Goal: Transaction & Acquisition: Purchase product/service

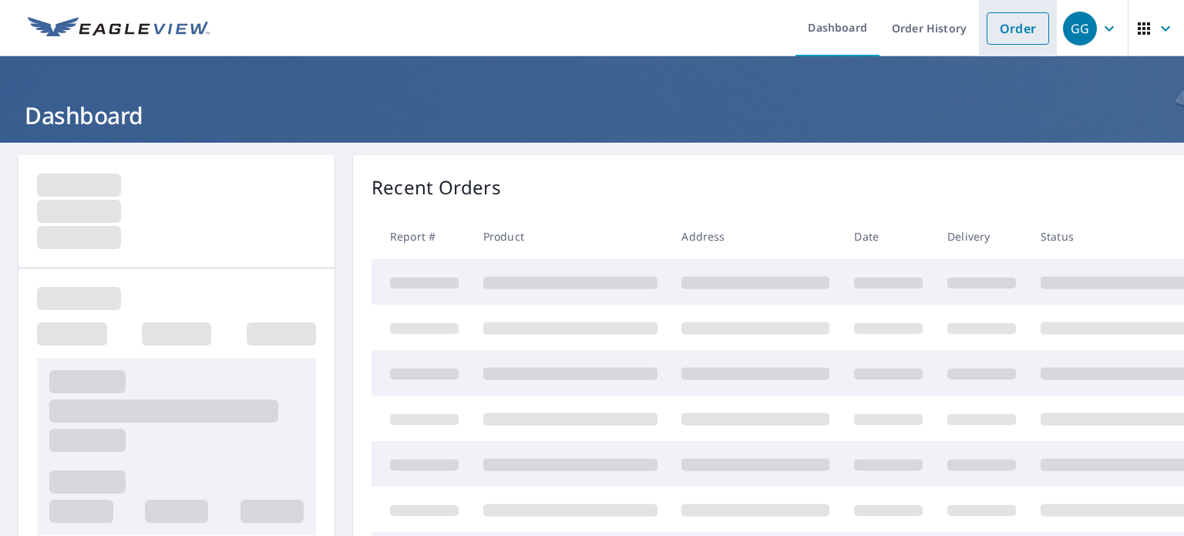
click at [979, 29] on li "Order" at bounding box center [1018, 28] width 78 height 56
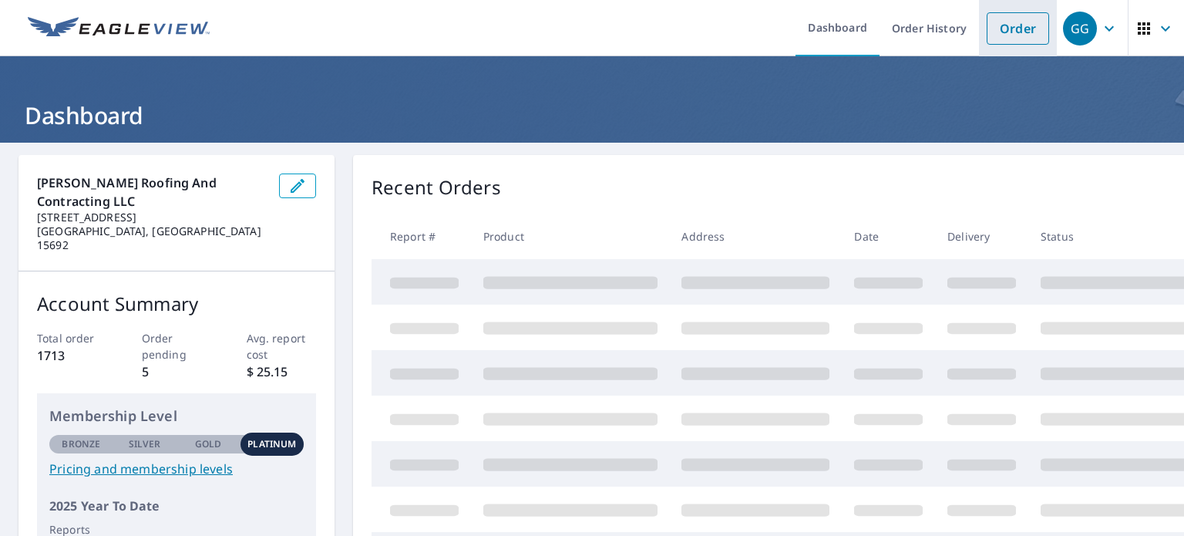
click at [993, 38] on link "Order" at bounding box center [1018, 28] width 62 height 32
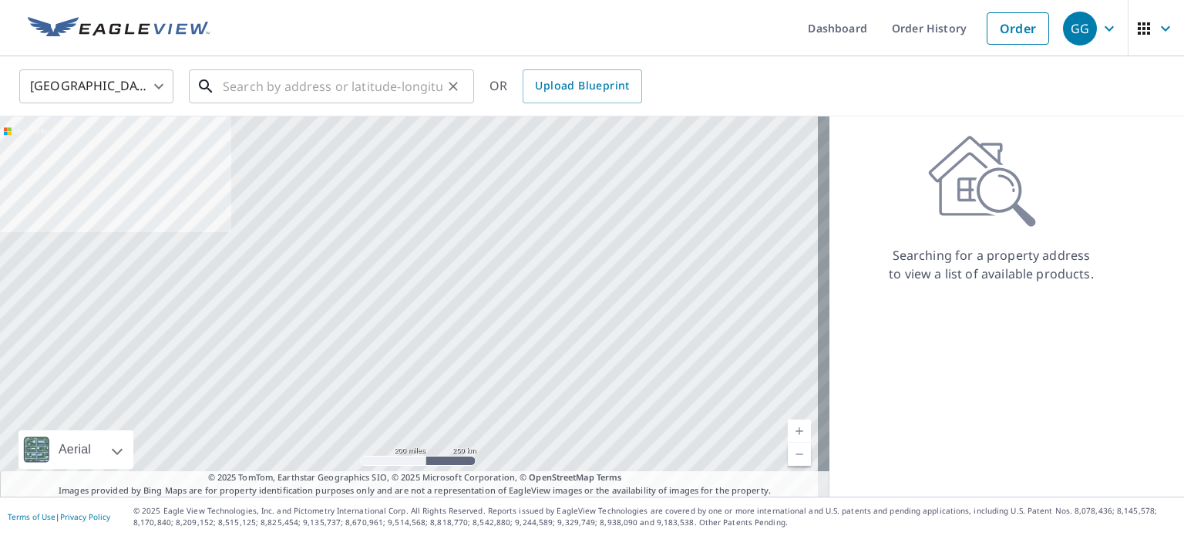
click at [380, 91] on input "text" at bounding box center [333, 86] width 220 height 43
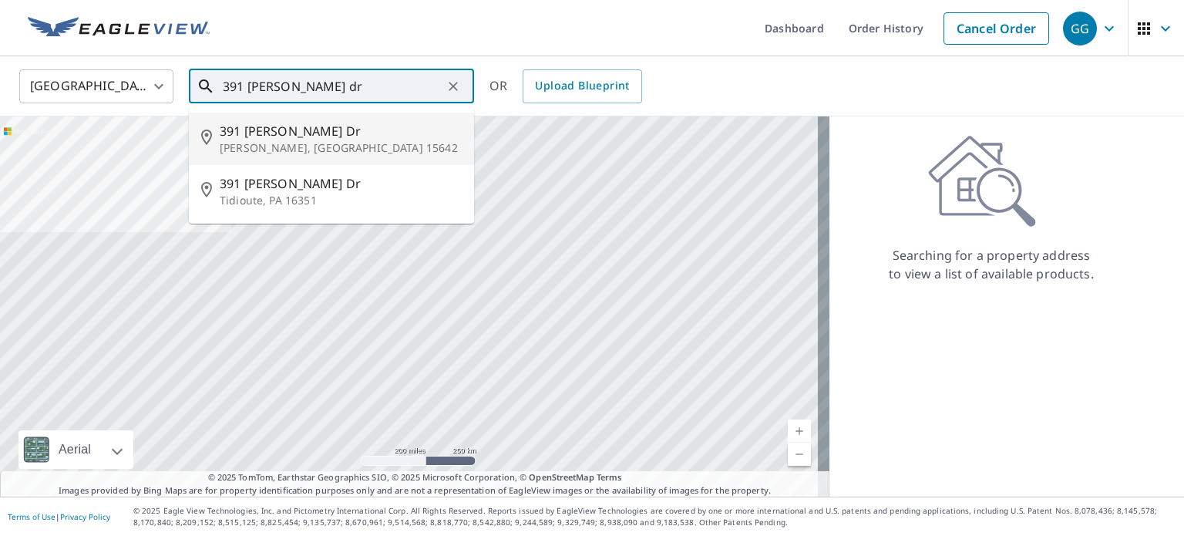
click at [280, 151] on p "[PERSON_NAME], [GEOGRAPHIC_DATA] 15642" at bounding box center [341, 147] width 242 height 15
type input "[STREET_ADDRESS][PERSON_NAME][PERSON_NAME]"
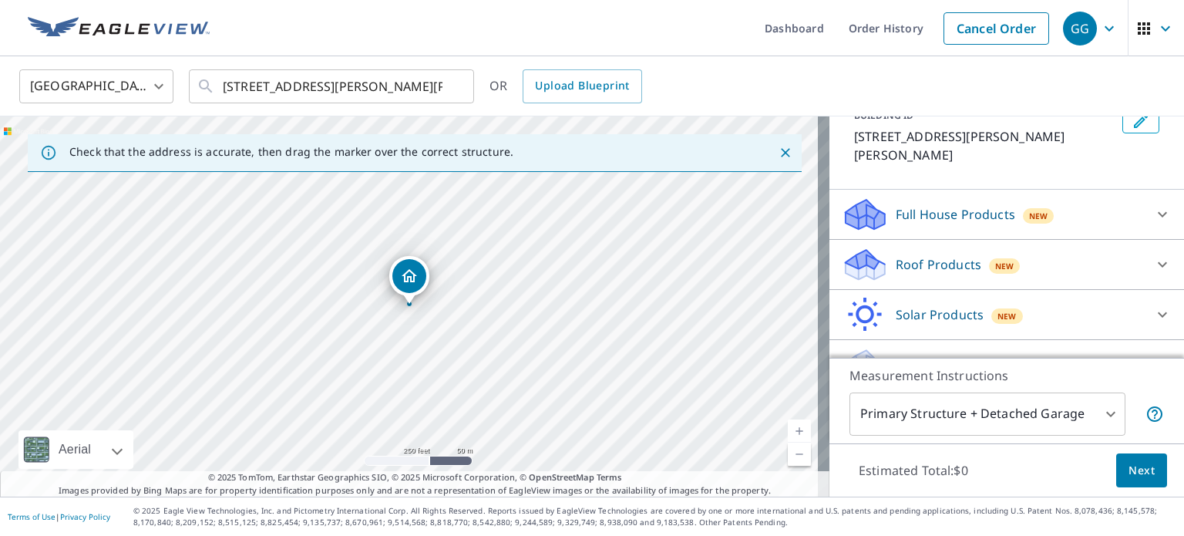
scroll to position [117, 0]
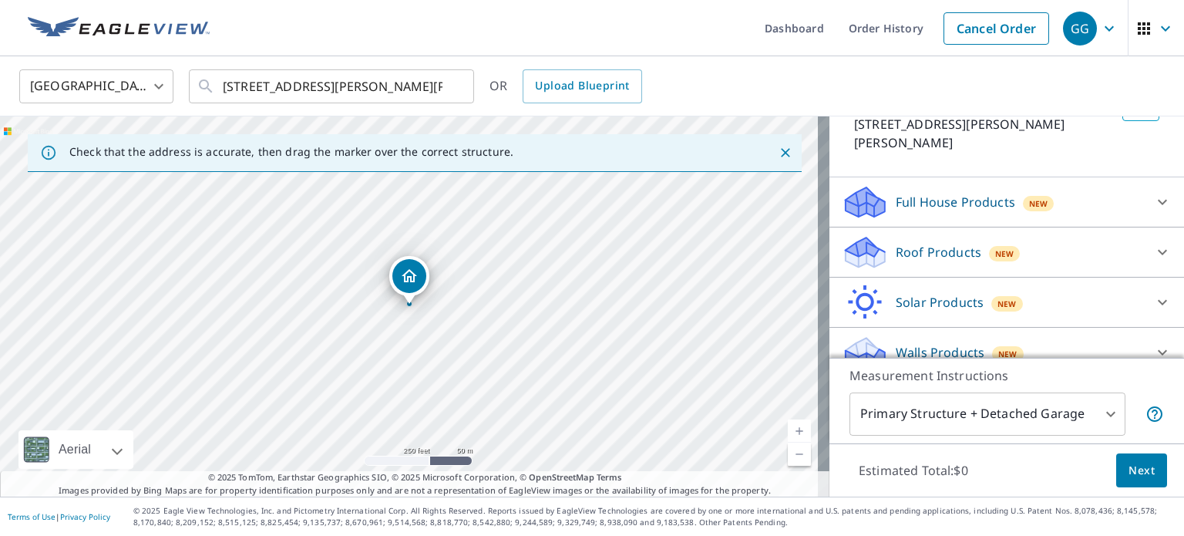
click at [947, 251] on div "Roof Products New Premium $21.75 - $69.5 QuickSquares™ $18 Gutter $13.75 Bid Pe…" at bounding box center [1007, 252] width 355 height 50
click at [941, 243] on p "Roof Products" at bounding box center [939, 252] width 86 height 19
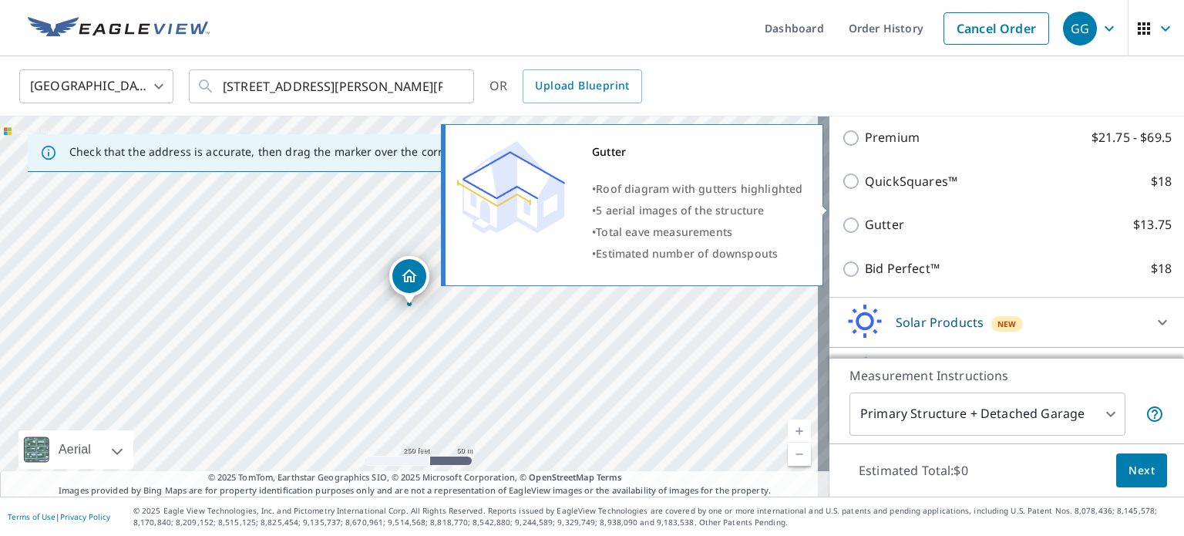
click at [870, 215] on p "Gutter" at bounding box center [884, 224] width 39 height 19
click at [865, 216] on input "Gutter $13.75" at bounding box center [853, 225] width 23 height 19
checkbox input "true"
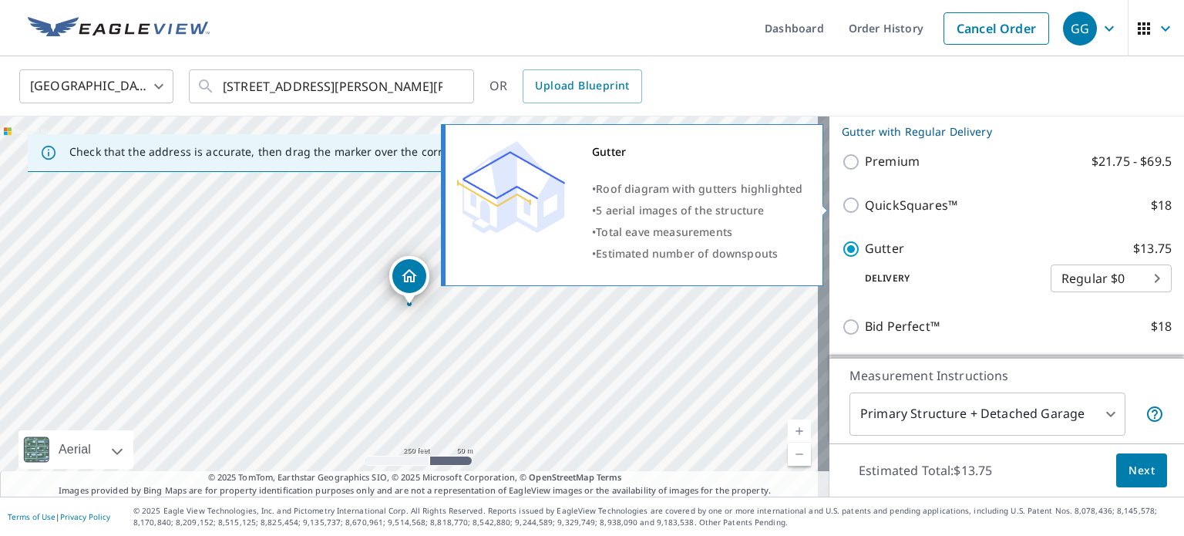
scroll to position [296, 0]
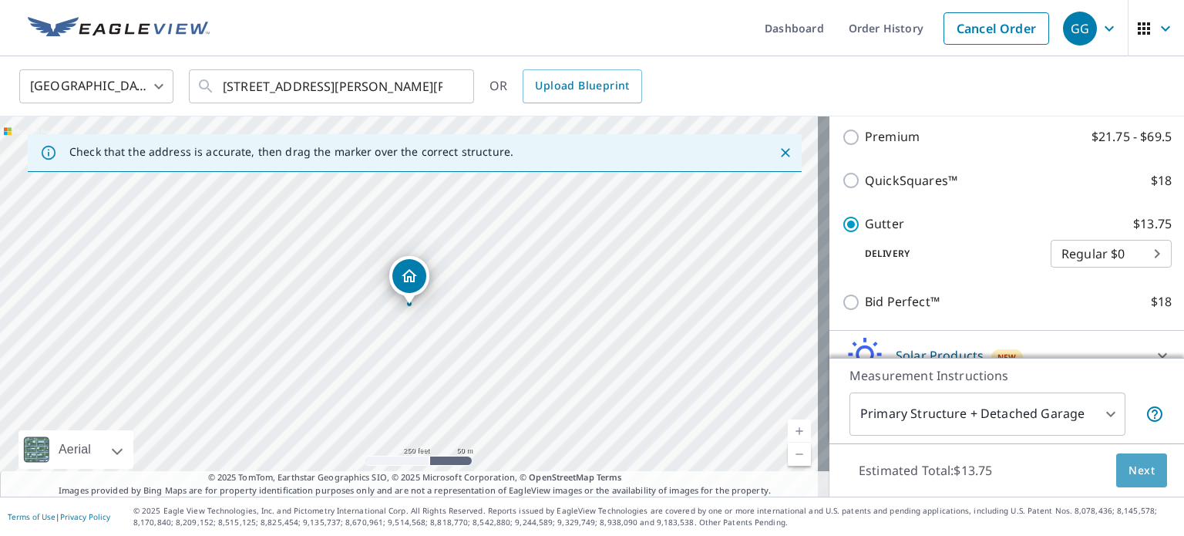
click at [1129, 470] on span "Next" at bounding box center [1142, 470] width 26 height 19
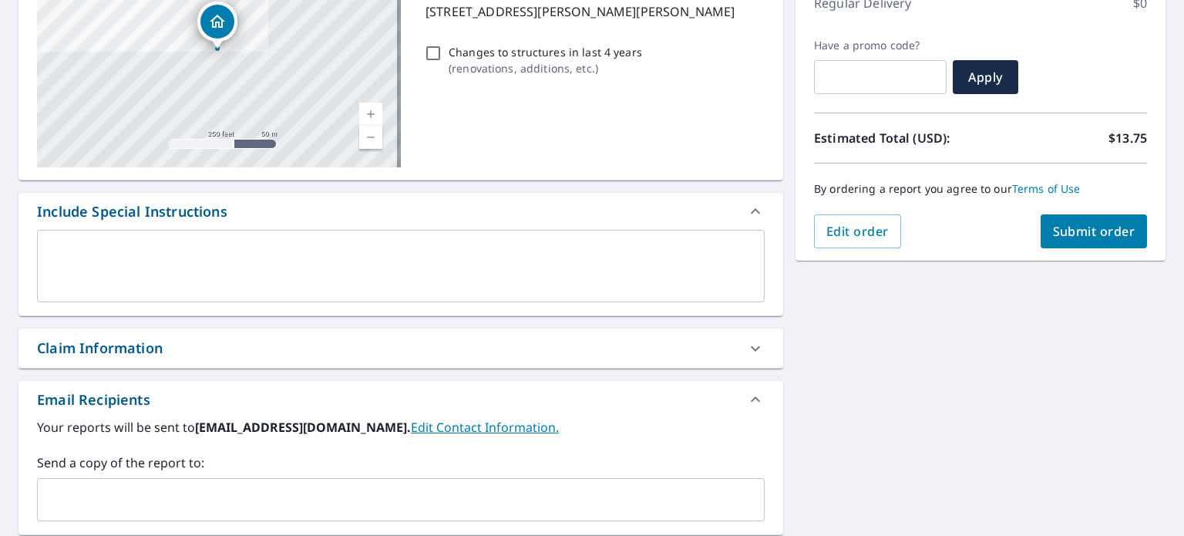
scroll to position [433, 0]
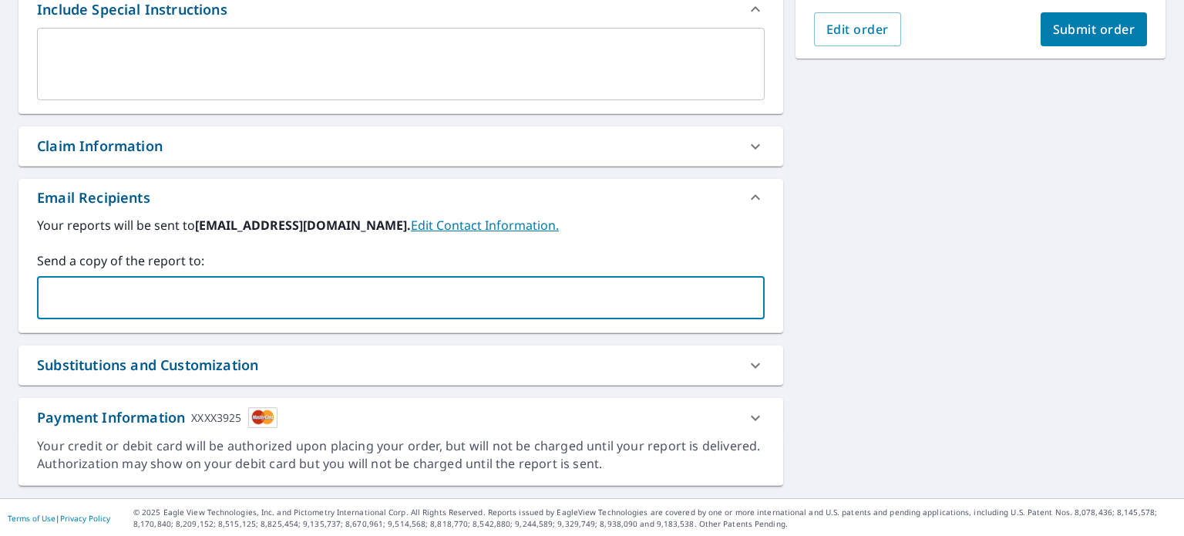
click at [342, 284] on input "text" at bounding box center [389, 297] width 691 height 29
type input "[EMAIL_ADDRESS][DOMAIN_NAME]"
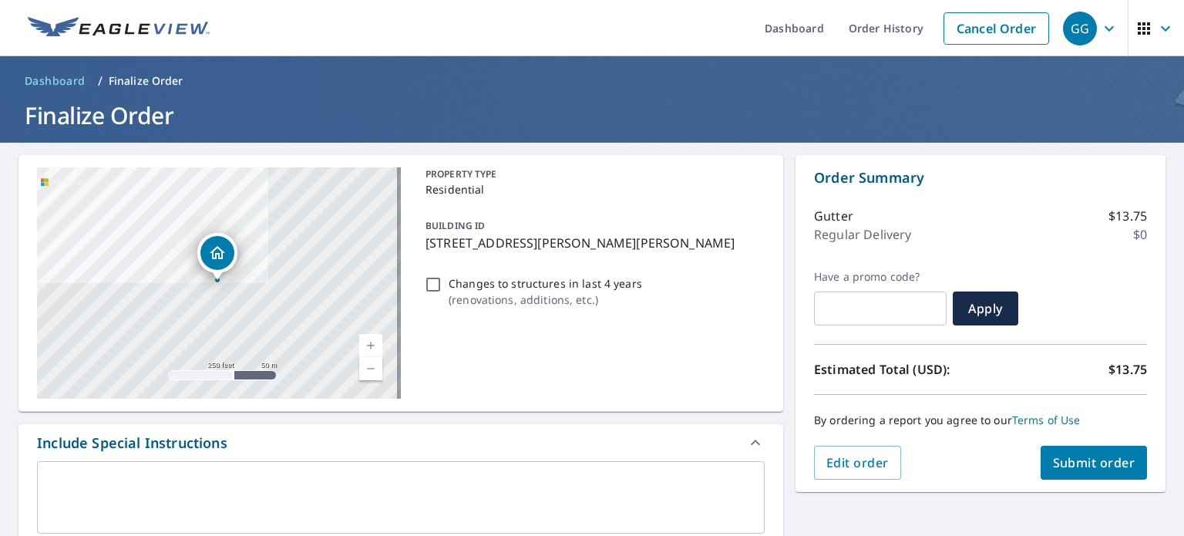
click at [1098, 447] on button "Submit order" at bounding box center [1094, 463] width 107 height 34
